Goal: Complete application form: Complete application form

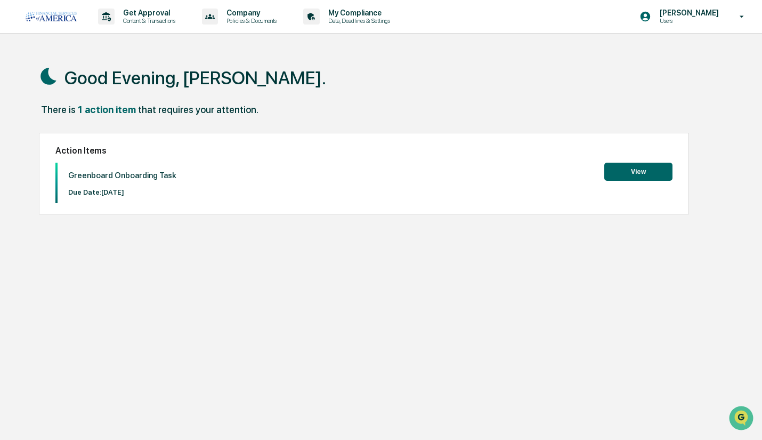
click at [626, 175] on button "View" at bounding box center [638, 172] width 68 height 18
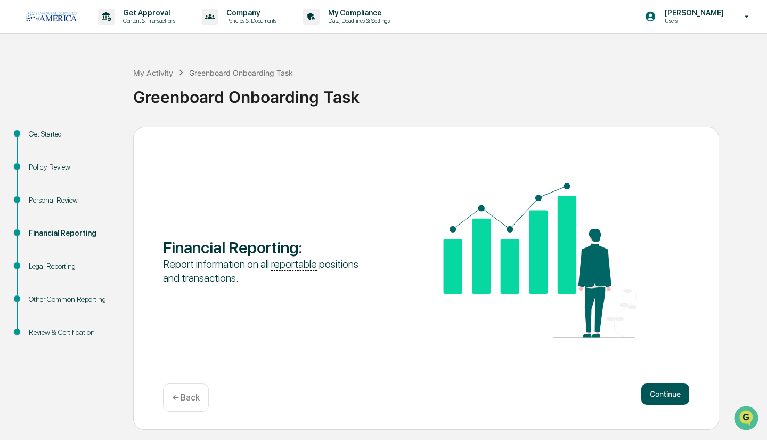
click at [668, 396] on button "Continue" at bounding box center [666, 393] width 48 height 21
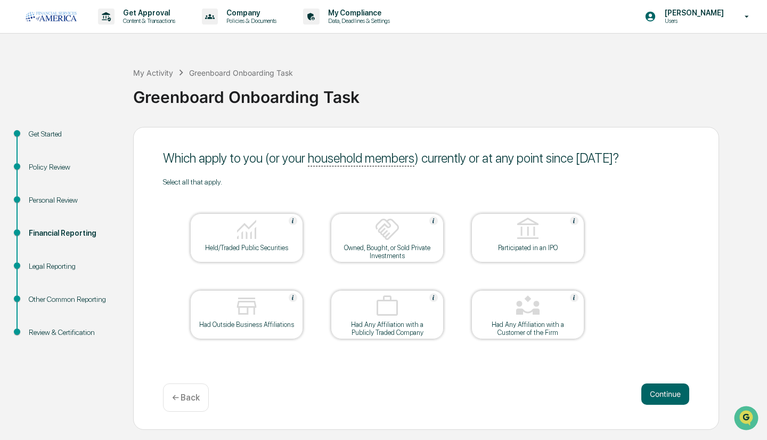
click at [297, 255] on div "Held/Traded Public Securities" at bounding box center [246, 237] width 113 height 49
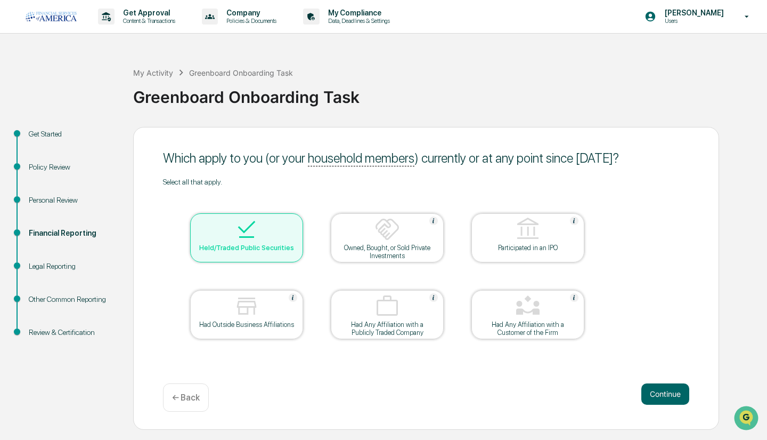
click at [422, 252] on div "Owned, Bought, or Sold Private Investments" at bounding box center [387, 252] width 96 height 16
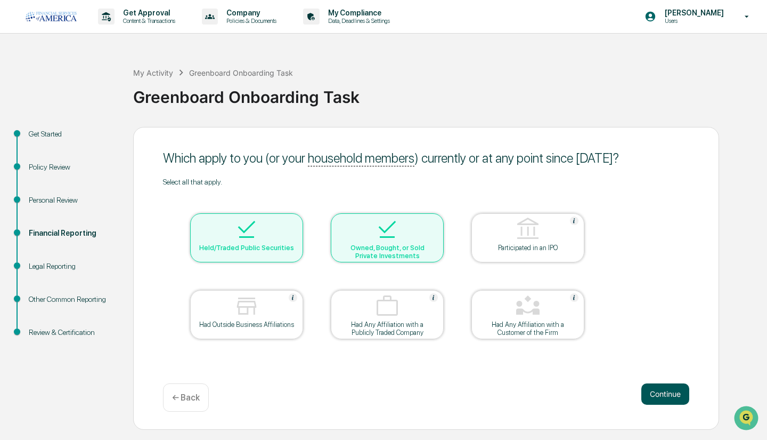
click at [665, 403] on button "Continue" at bounding box center [666, 393] width 48 height 21
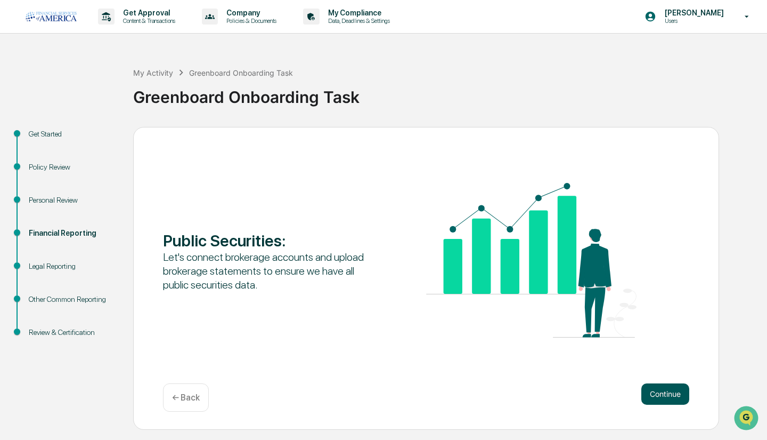
click at [667, 392] on button "Continue" at bounding box center [666, 393] width 48 height 21
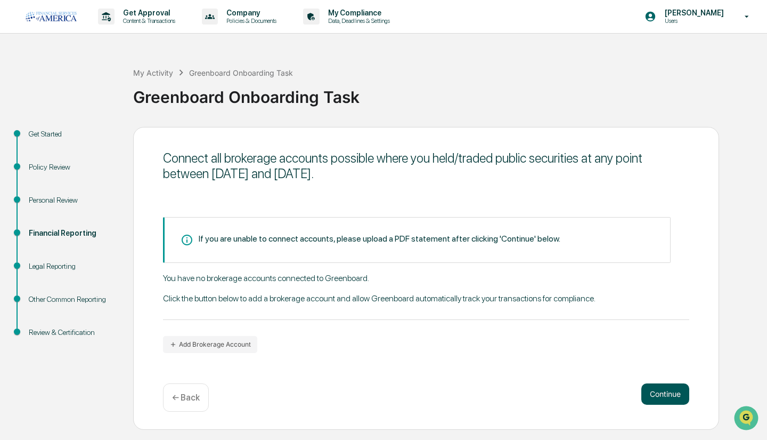
click at [651, 388] on button "Continue" at bounding box center [666, 393] width 48 height 21
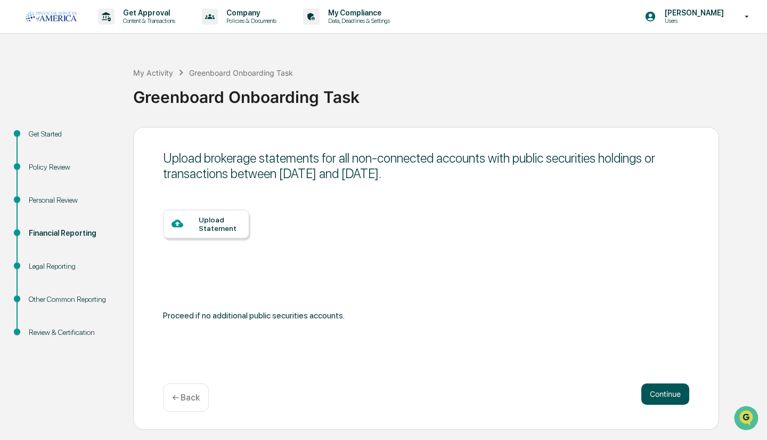
click at [656, 391] on button "Continue" at bounding box center [666, 393] width 48 height 21
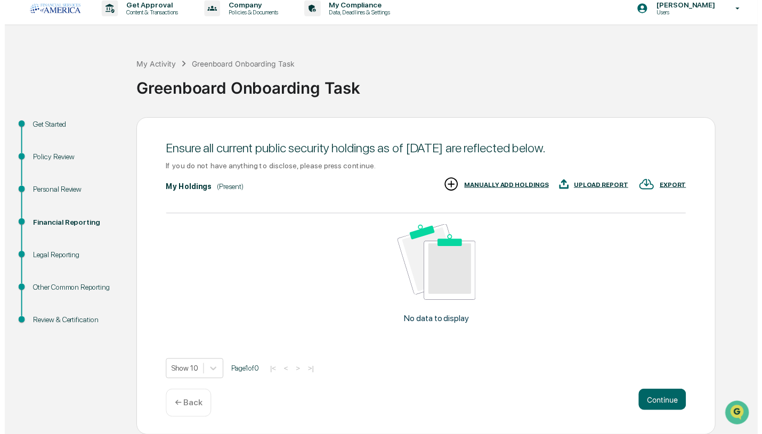
scroll to position [9, 0]
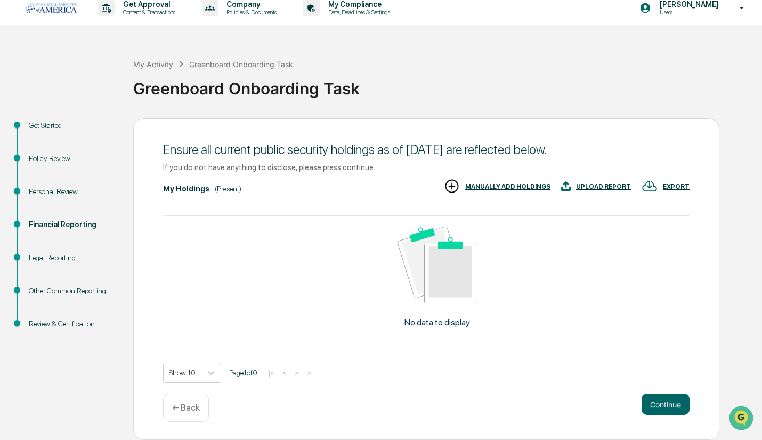
click at [189, 407] on p "← Back" at bounding box center [186, 407] width 28 height 10
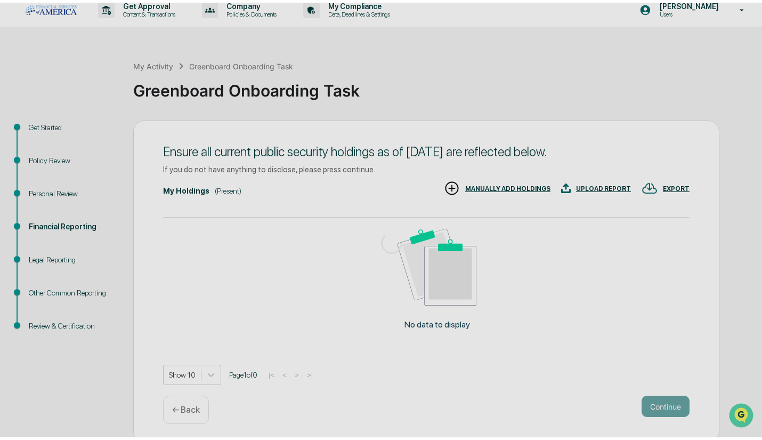
scroll to position [0, 0]
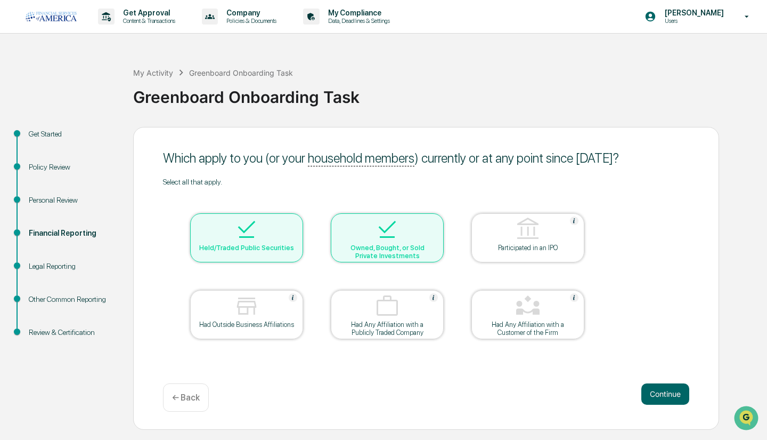
click at [189, 407] on div "← Back" at bounding box center [186, 397] width 46 height 28
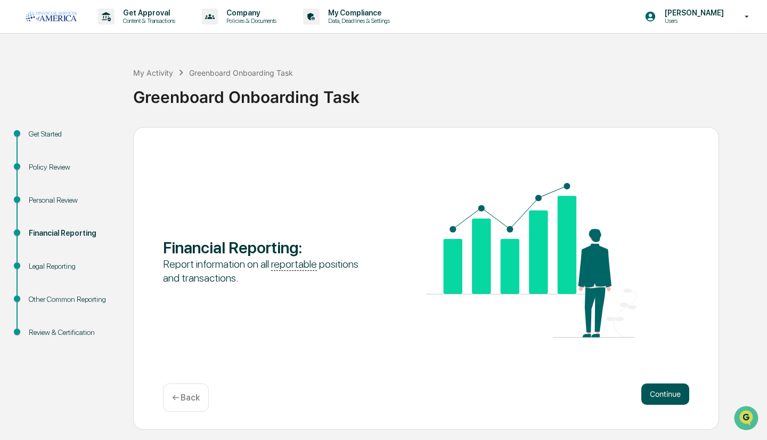
click at [656, 398] on button "Continue" at bounding box center [666, 393] width 48 height 21
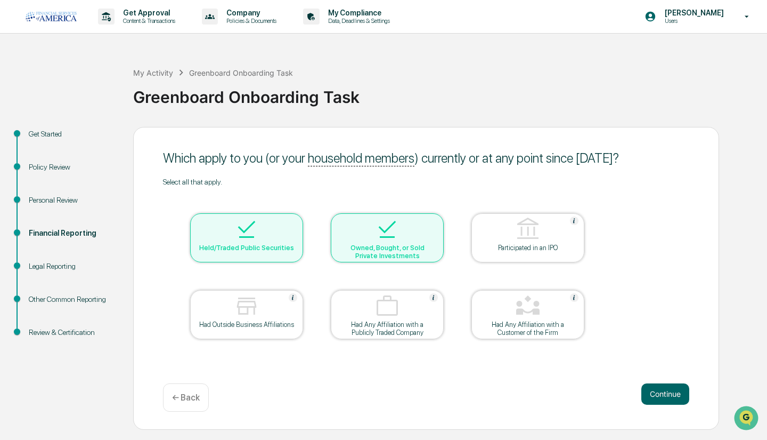
click at [387, 252] on div "Owned, Bought, or Sold Private Investments" at bounding box center [387, 252] width 96 height 16
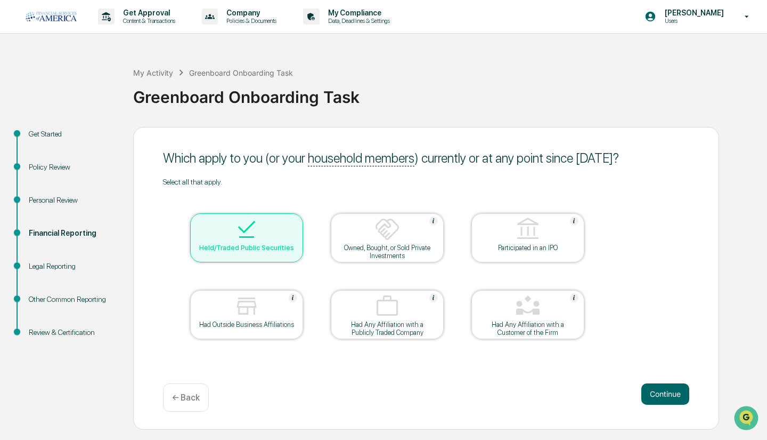
click at [302, 254] on div "Held/Traded Public Securities" at bounding box center [246, 237] width 113 height 49
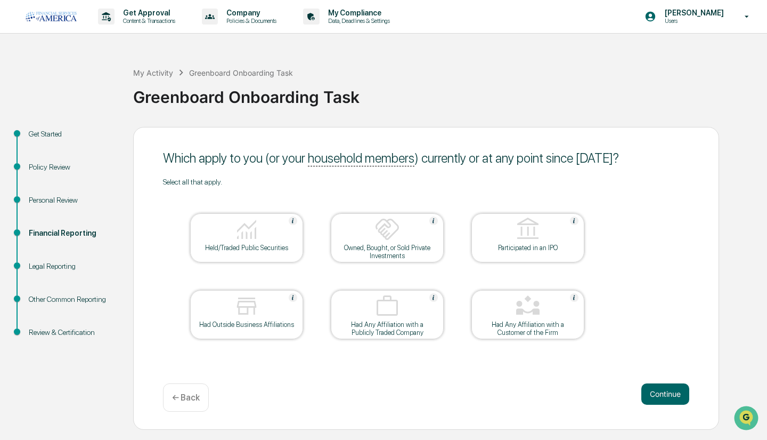
click at [297, 241] on div at bounding box center [246, 229] width 107 height 27
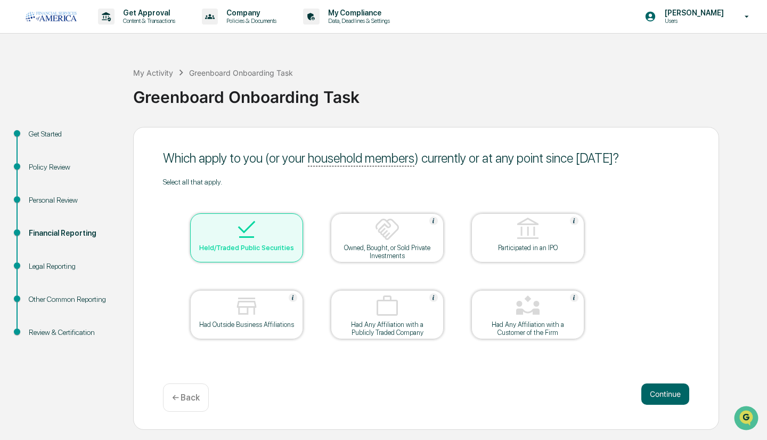
click at [400, 245] on div "Owned, Bought, or Sold Private Investments" at bounding box center [387, 252] width 96 height 16
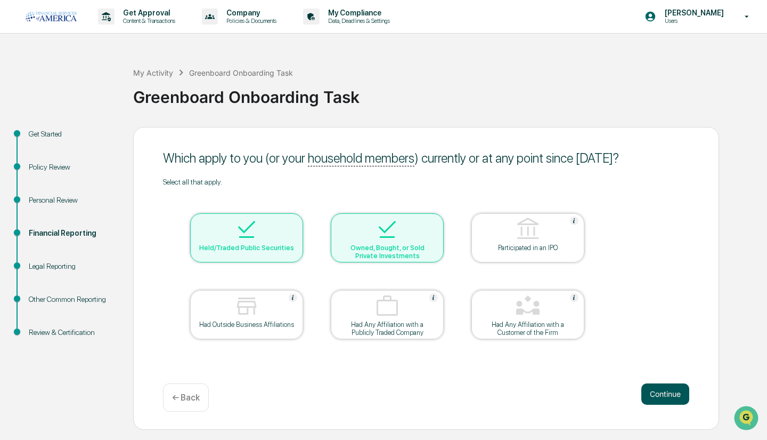
click at [663, 389] on button "Continue" at bounding box center [666, 393] width 48 height 21
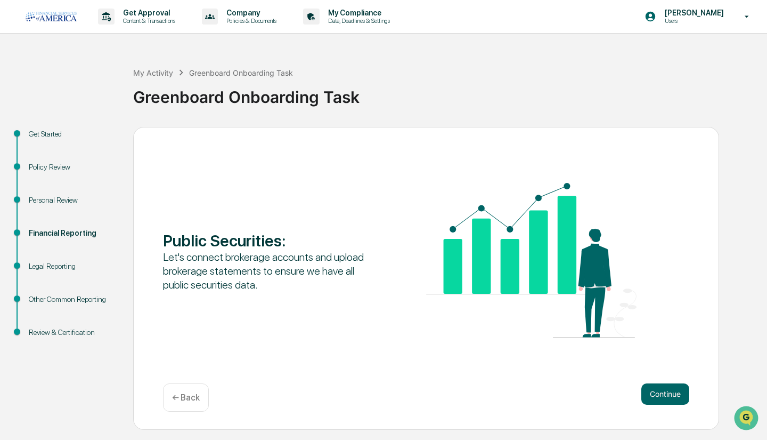
click at [663, 389] on button "Continue" at bounding box center [666, 393] width 48 height 21
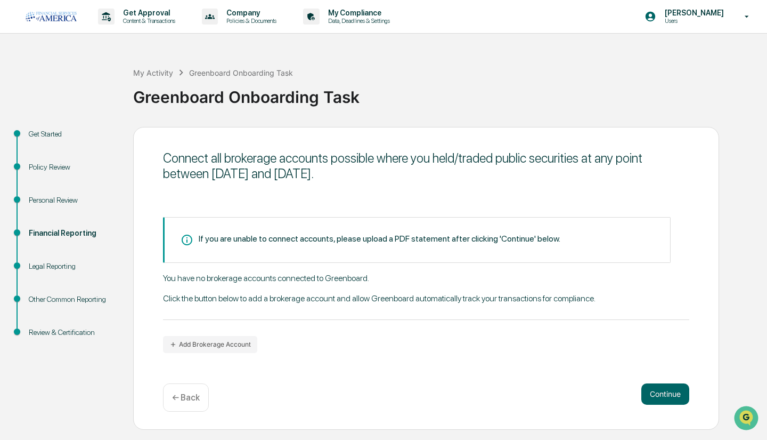
click at [663, 389] on button "Continue" at bounding box center [666, 393] width 48 height 21
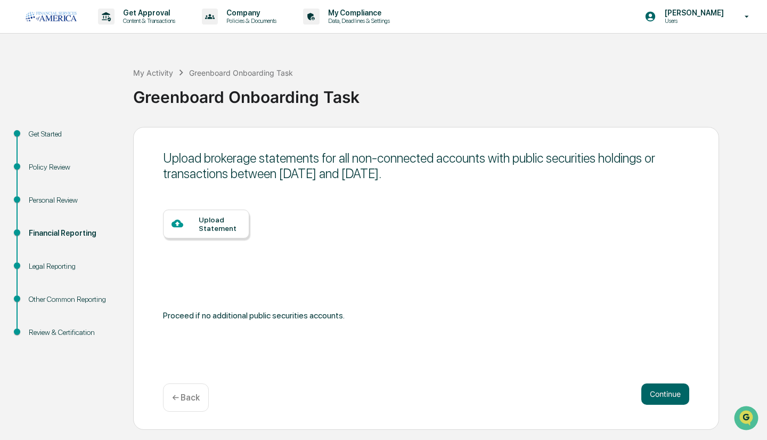
click at [663, 389] on button "Continue" at bounding box center [666, 393] width 48 height 21
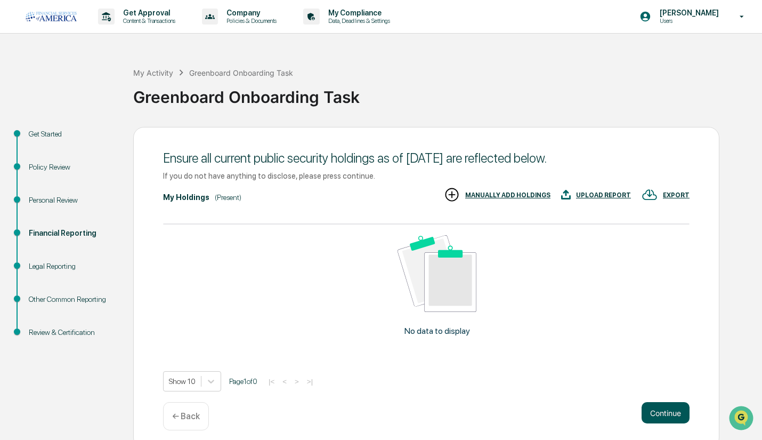
click at [663, 408] on button "Continue" at bounding box center [666, 412] width 48 height 21
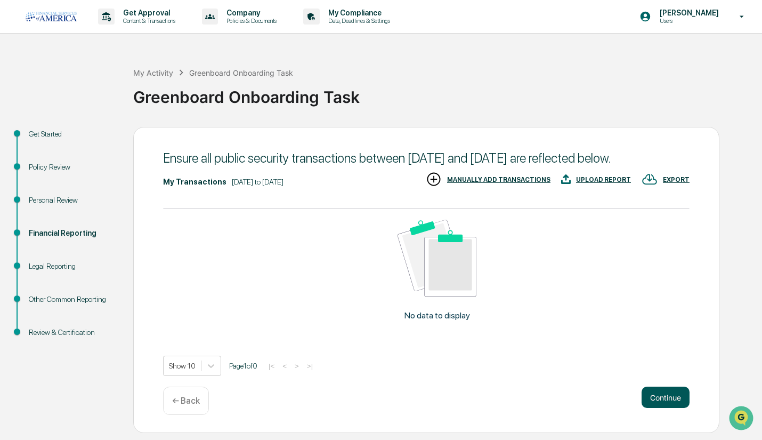
click at [657, 406] on button "Continue" at bounding box center [666, 396] width 48 height 21
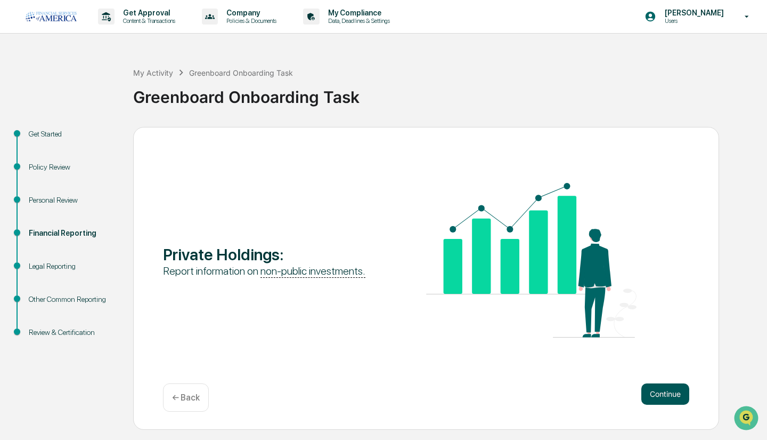
click at [658, 403] on button "Continue" at bounding box center [666, 393] width 48 height 21
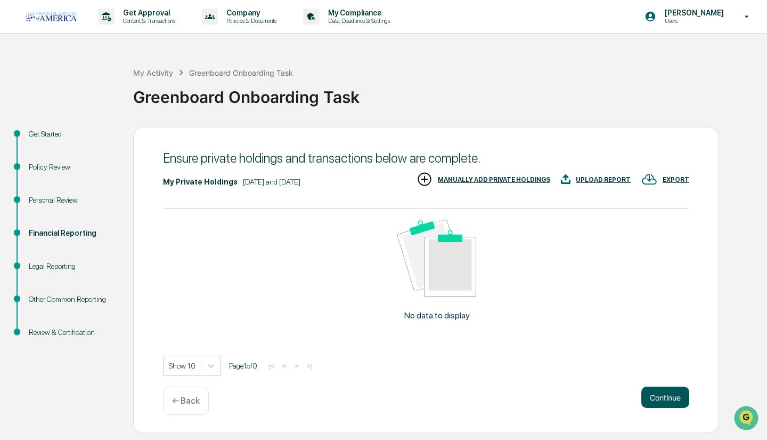
click at [658, 394] on button "Continue" at bounding box center [666, 396] width 48 height 21
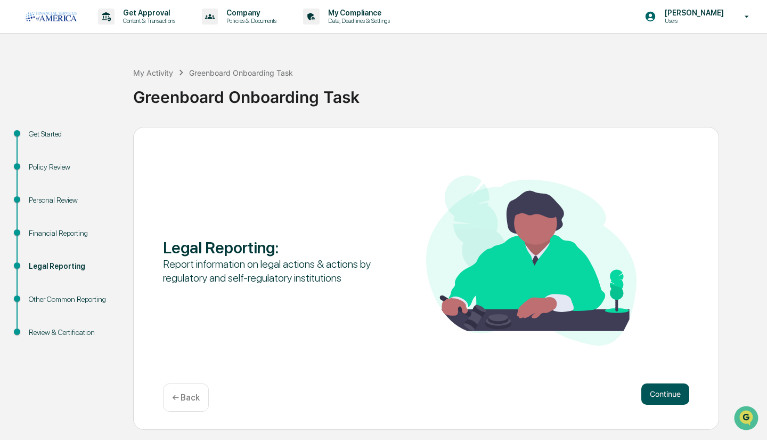
click at [659, 396] on button "Continue" at bounding box center [666, 393] width 48 height 21
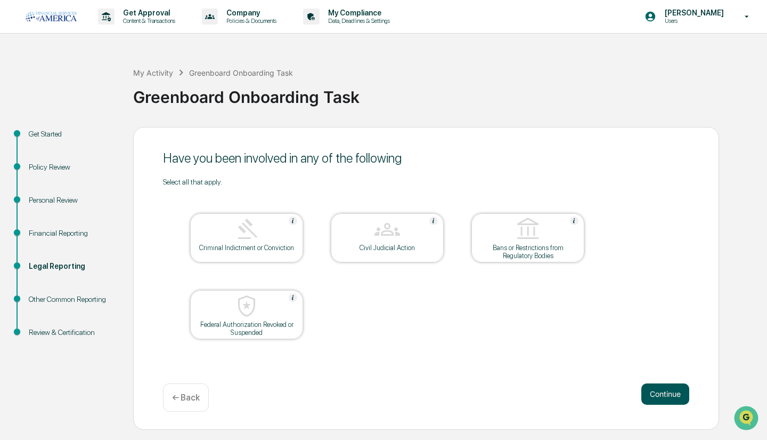
click at [666, 385] on button "Continue" at bounding box center [666, 393] width 48 height 21
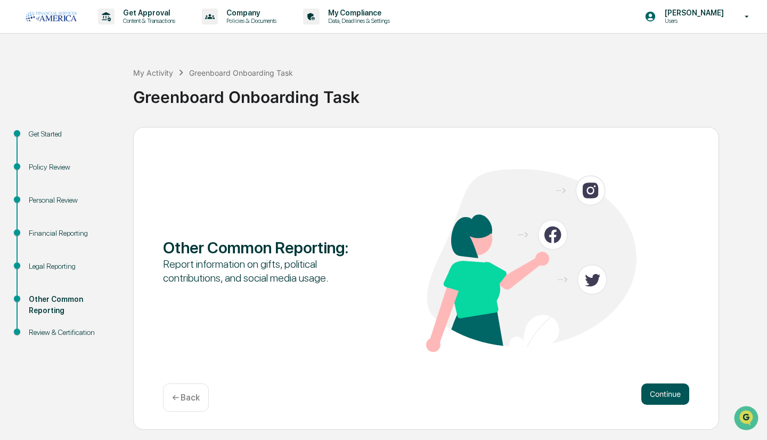
click at [656, 395] on button "Continue" at bounding box center [666, 393] width 48 height 21
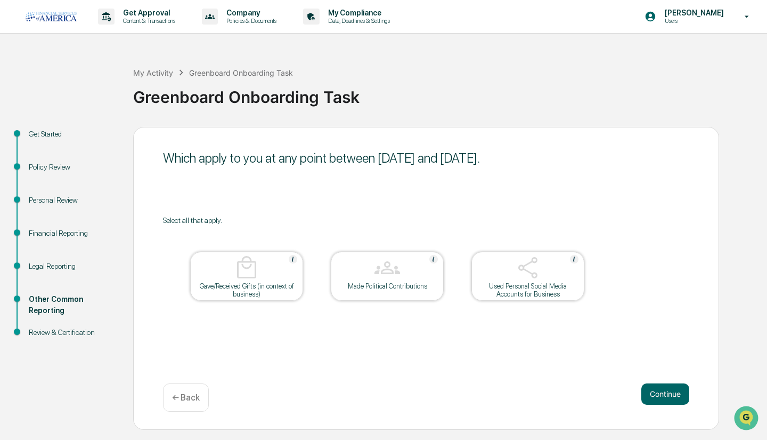
click at [526, 289] on div "Used Personal Social Media Accounts for Business" at bounding box center [528, 290] width 96 height 16
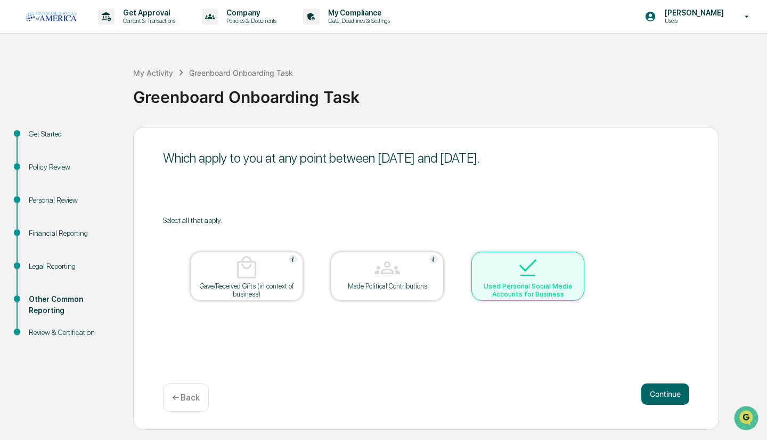
click at [526, 289] on div "Used Personal Social Media Accounts for Business" at bounding box center [528, 290] width 96 height 16
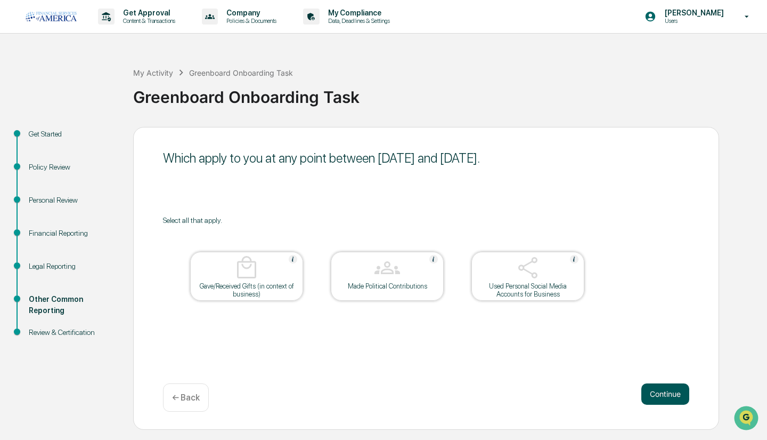
click at [666, 392] on button "Continue" at bounding box center [666, 393] width 48 height 21
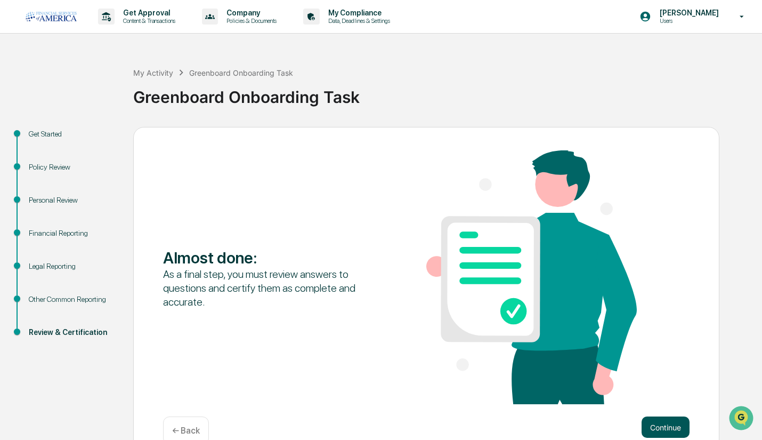
click at [657, 421] on button "Continue" at bounding box center [666, 426] width 48 height 21
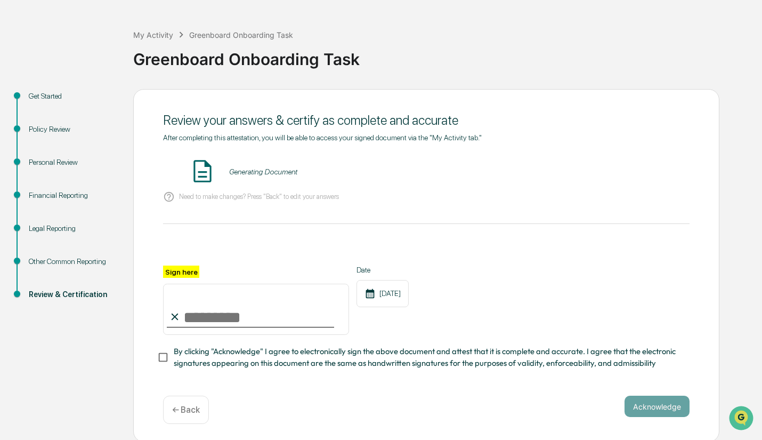
scroll to position [38, 0]
click at [609, 171] on button "VIEW" at bounding box center [628, 171] width 69 height 18
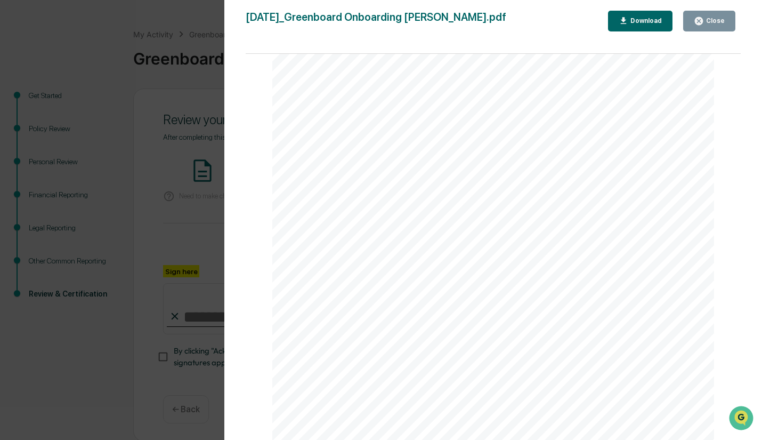
scroll to position [1534, 0]
click at [691, 26] on button "Close" at bounding box center [709, 21] width 52 height 21
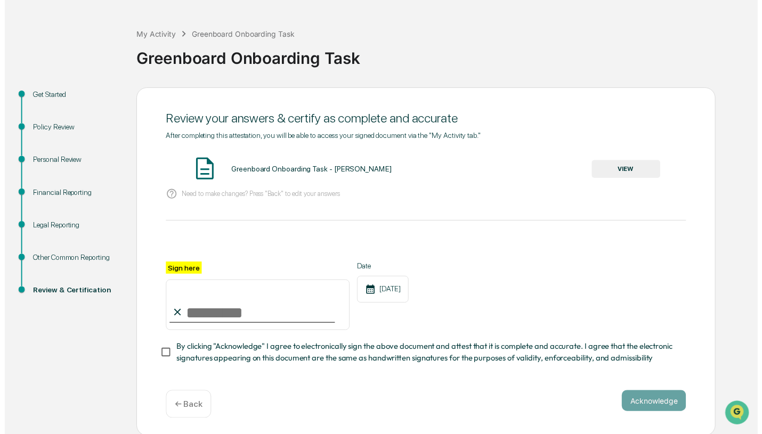
scroll to position [45, 0]
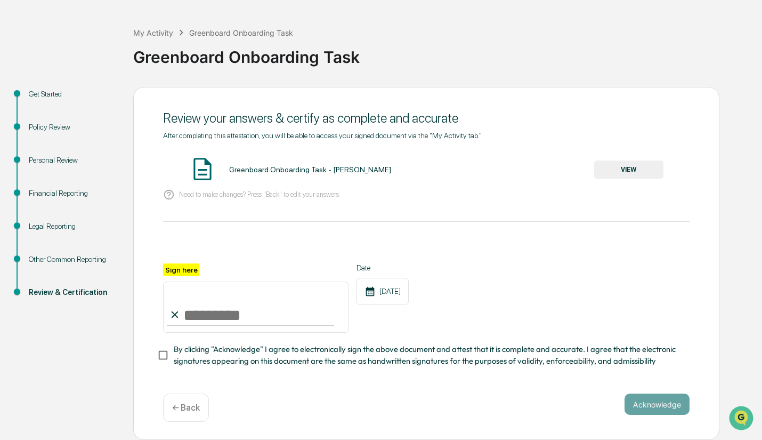
click at [313, 311] on input "Sign here" at bounding box center [256, 306] width 186 height 51
click at [430, 330] on div "**********" at bounding box center [426, 297] width 526 height 69
click at [205, 310] on input "**********" at bounding box center [256, 306] width 186 height 51
type input "**********"
click at [372, 315] on div "Date [DATE]" at bounding box center [382, 297] width 52 height 69
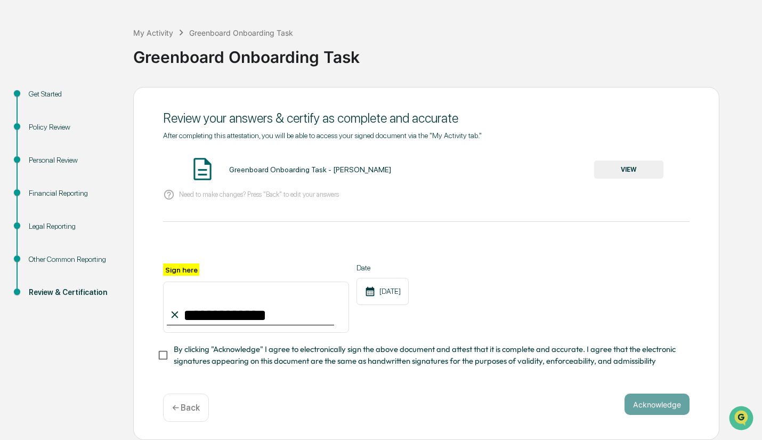
click at [201, 357] on span "By clicking "Acknowledge" I agree to electronically sign the above document and…" at bounding box center [427, 355] width 507 height 24
click at [636, 403] on button "Acknowledge" at bounding box center [657, 403] width 65 height 21
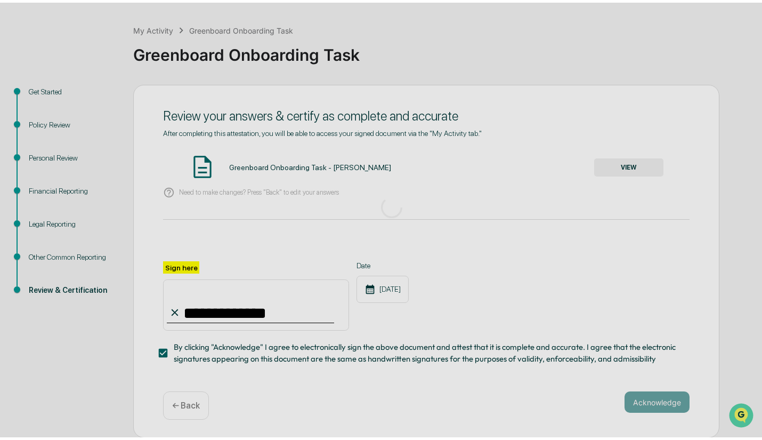
scroll to position [0, 0]
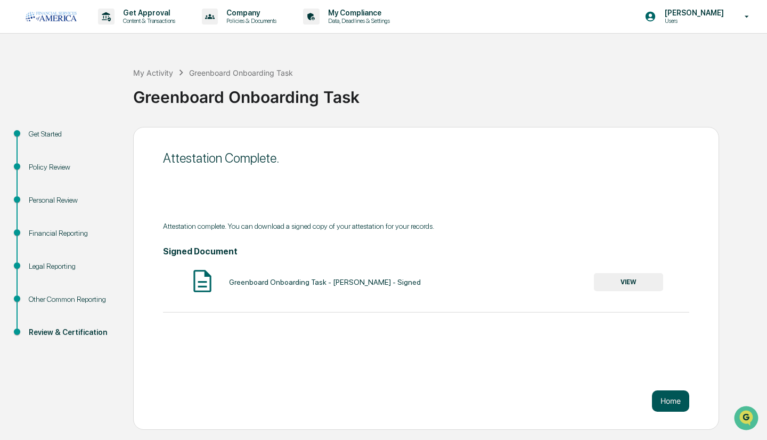
click at [675, 408] on button "Home" at bounding box center [670, 400] width 37 height 21
